Goal: Navigation & Orientation: Find specific page/section

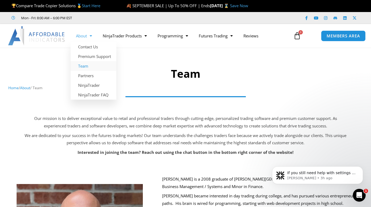
click at [55, 37] on img at bounding box center [37, 35] width 58 height 19
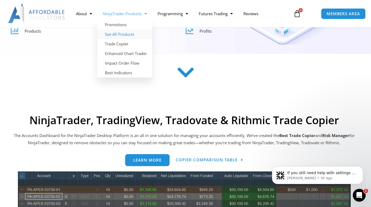
click at [115, 35] on link "See All Products" at bounding box center [124, 34] width 55 height 10
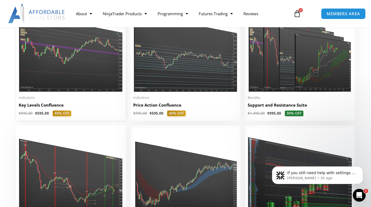
scroll to position [753, 0]
